Goal: Find specific page/section: Find specific page/section

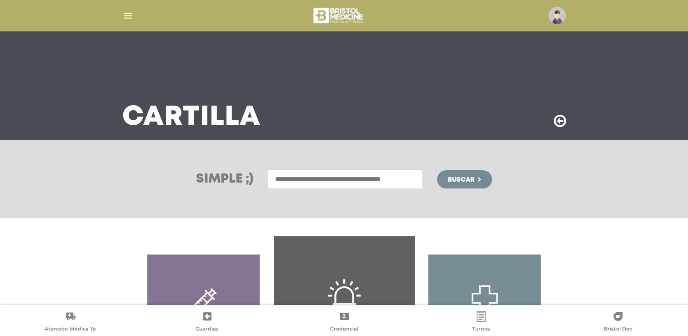
click at [313, 182] on input "text" at bounding box center [345, 179] width 155 height 20
click at [315, 199] on div "[GEOGRAPHIC_DATA]" at bounding box center [345, 198] width 151 height 11
type input "**********"
click at [453, 180] on span "Buscar" at bounding box center [461, 180] width 26 height 6
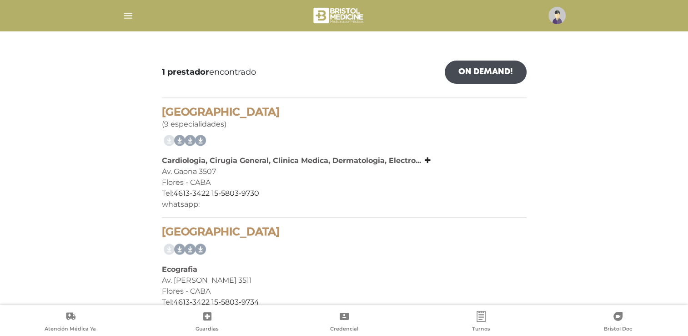
scroll to position [74, 0]
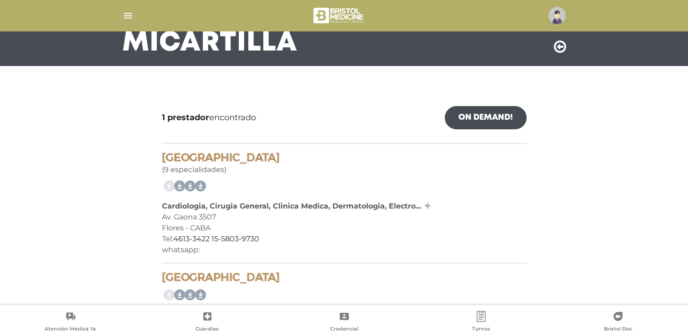
click at [428, 205] on icon at bounding box center [428, 205] width 6 height 7
